Goal: Task Accomplishment & Management: Use online tool/utility

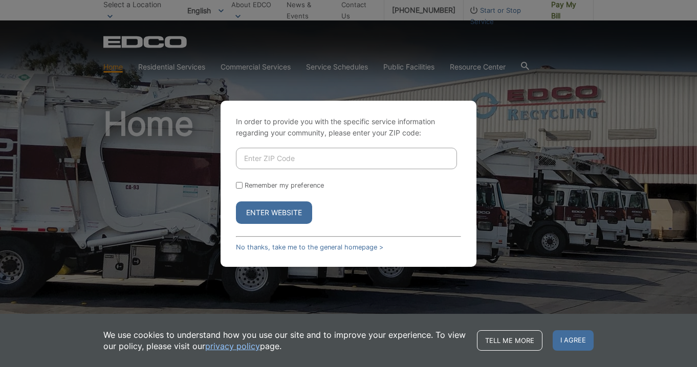
click at [324, 163] on input "Enter ZIP Code" at bounding box center [346, 158] width 221 height 21
type input "92014"
click at [274, 212] on button "Enter Website" at bounding box center [274, 213] width 76 height 23
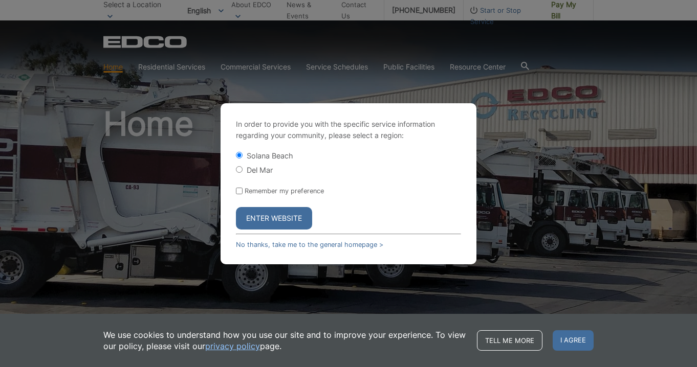
drag, startPoint x: 239, startPoint y: 171, endPoint x: 241, endPoint y: 186, distance: 15.6
click at [239, 171] on input "Del Mar" at bounding box center [239, 169] width 7 height 7
radio input "true"
click at [239, 190] on input "Remember my preference" at bounding box center [239, 191] width 7 height 7
checkbox input "true"
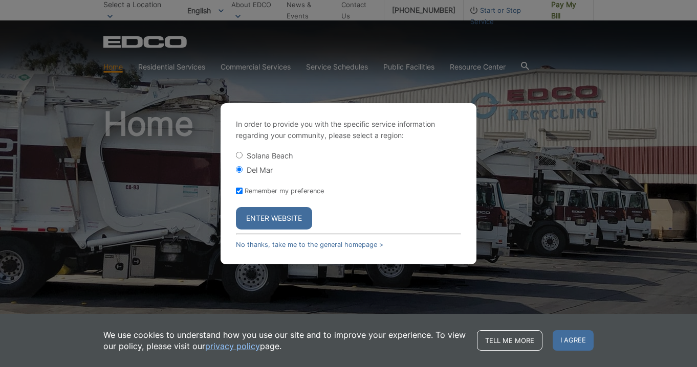
click at [259, 216] on button "Enter Website" at bounding box center [274, 218] width 76 height 23
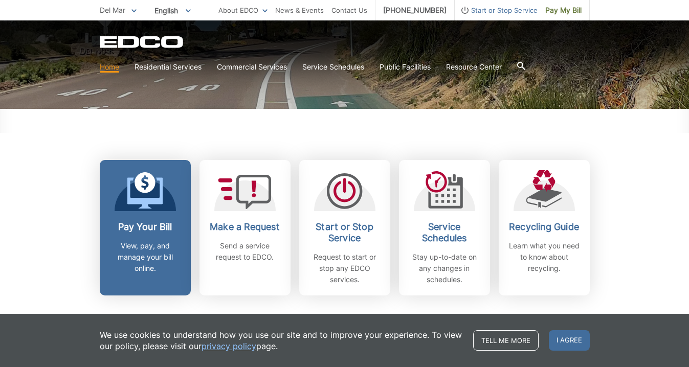
scroll to position [219, 0]
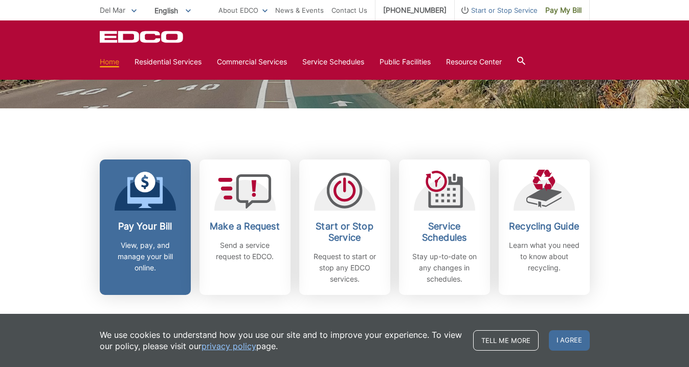
click at [147, 184] on icon at bounding box center [145, 190] width 36 height 37
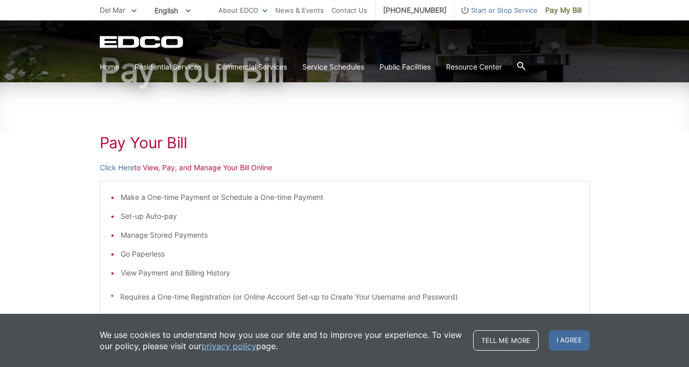
scroll to position [96, 0]
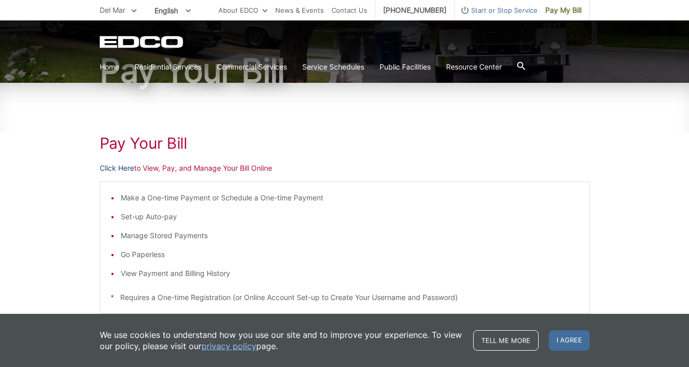
click at [126, 168] on link "Click Here" at bounding box center [117, 168] width 34 height 11
